Goal: Information Seeking & Learning: Learn about a topic

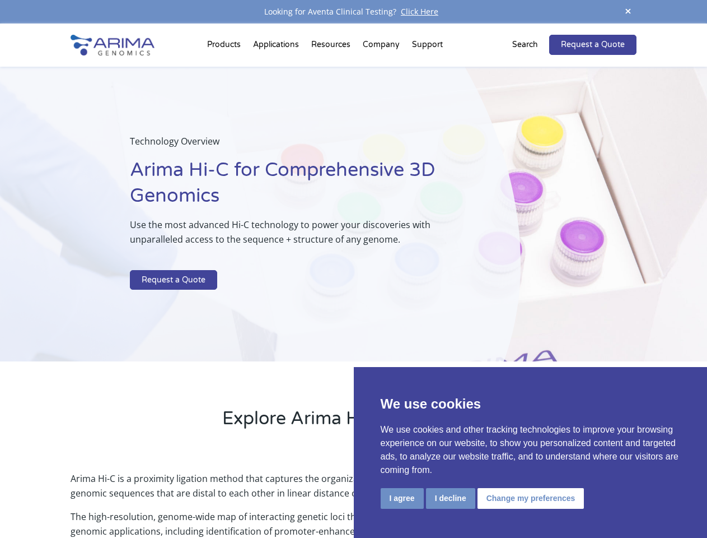
click at [353, 269] on p at bounding box center [297, 262] width 334 height 15
click at [402, 498] on button "I agree" at bounding box center [402, 498] width 43 height 21
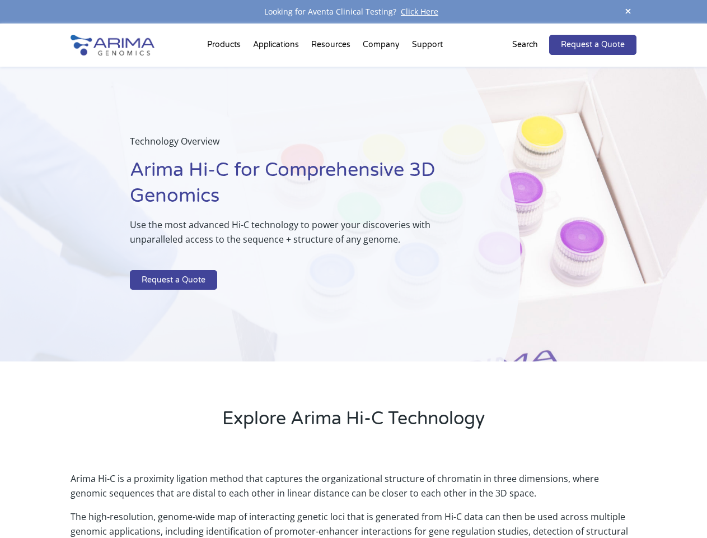
click at [450, 498] on p "Arima Hi-C is a proximity ligation method that captures the organizational stru…" at bounding box center [354, 490] width 566 height 38
click at [529, 498] on p "Arima Hi-C is a proximity ligation method that captures the organizational stru…" at bounding box center [354, 490] width 566 height 38
click at [628, 12] on span at bounding box center [628, 11] width 17 height 15
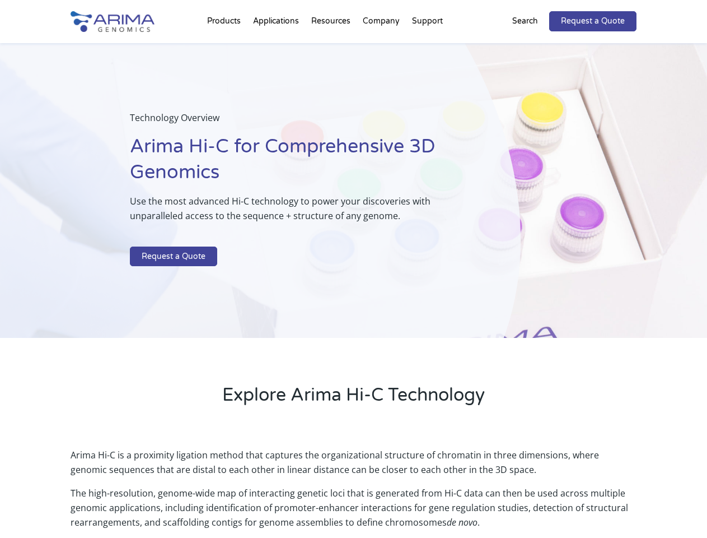
scroll to position [1608, 0]
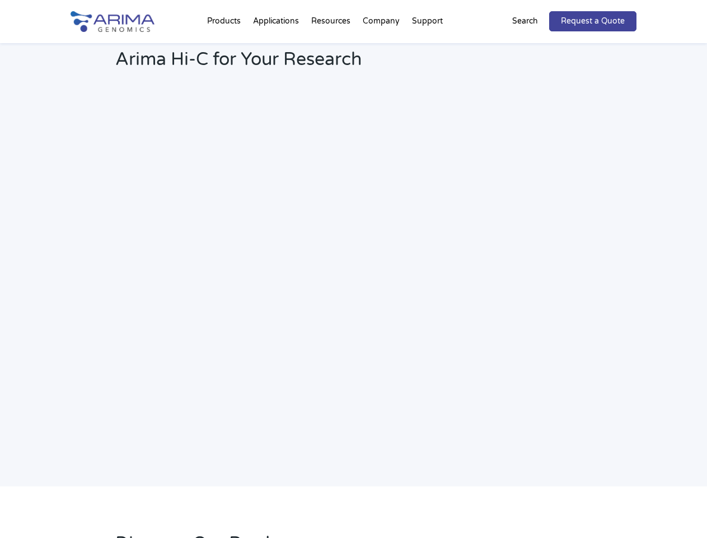
click at [353, 281] on iframe at bounding box center [354, 268] width 566 height 319
click at [226, 47] on h2 "Webinar: Hear More About the Benefits of Arima Hi-C for Your Research" at bounding box center [301, 51] width 372 height 59
click at [332, 47] on h2 "Webinar: Hear More About the Benefits of Arima Hi-C for Your Research" at bounding box center [301, 51] width 372 height 59
click at [382, 47] on h2 "Webinar: Hear More About the Benefits of Arima Hi-C for Your Research" at bounding box center [301, 51] width 372 height 59
click at [427, 47] on h2 "Webinar: Hear More About the Benefits of Arima Hi-C for Your Research" at bounding box center [301, 51] width 372 height 59
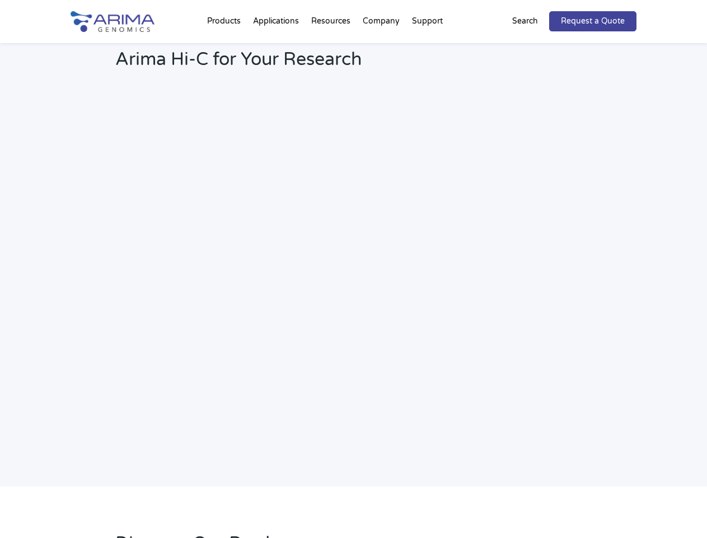
scroll to position [1572, 0]
